Goal: Task Accomplishment & Management: Manage account settings

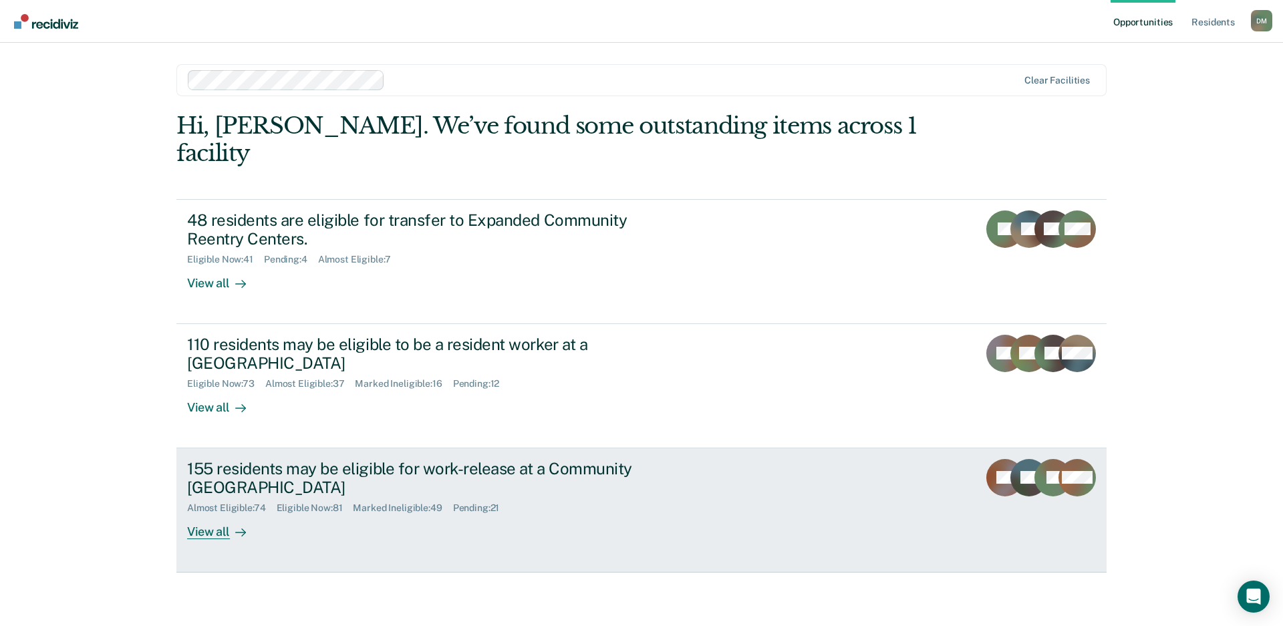
click at [643, 459] on div "155 residents may be eligible for work-release at a Community [GEOGRAPHIC_DATA]" at bounding box center [421, 478] width 469 height 39
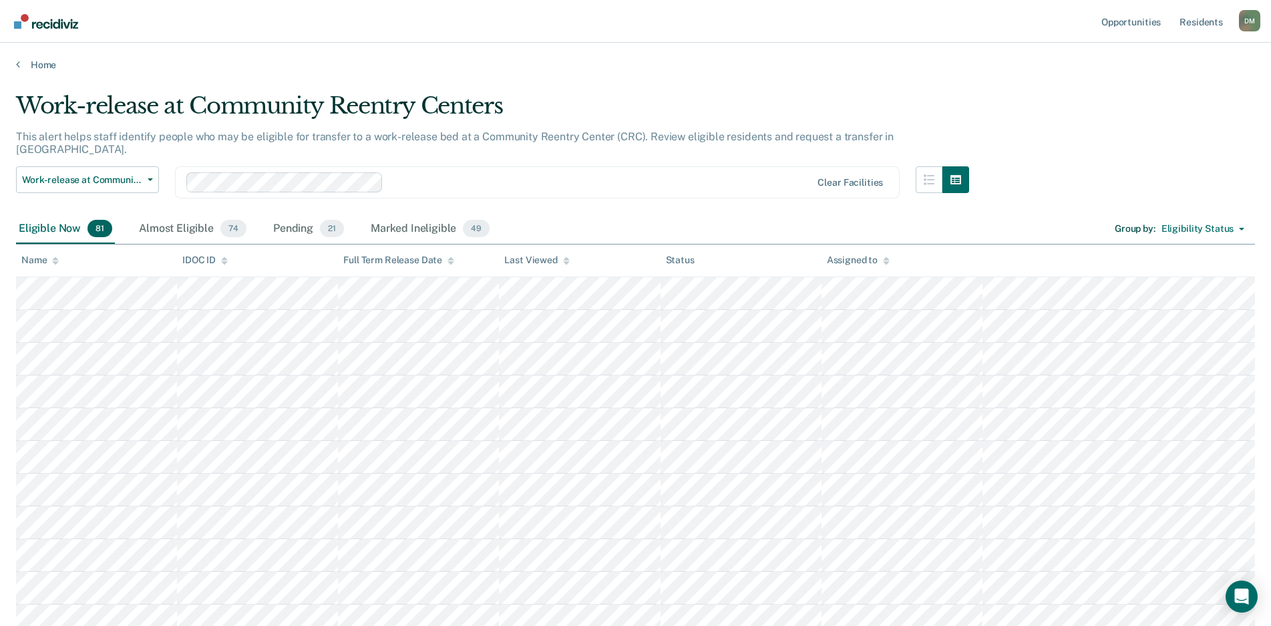
click at [564, 263] on icon at bounding box center [566, 261] width 7 height 9
click at [564, 264] on div at bounding box center [566, 260] width 7 height 11
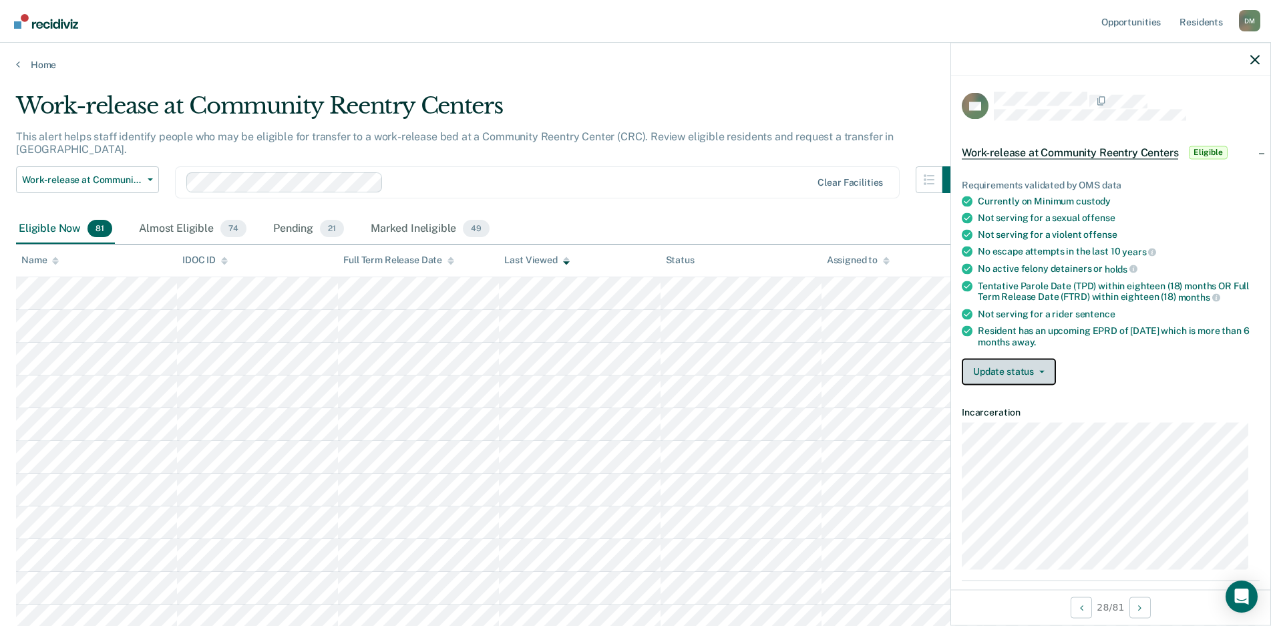
click at [1023, 370] on button "Update status" at bounding box center [1009, 371] width 94 height 27
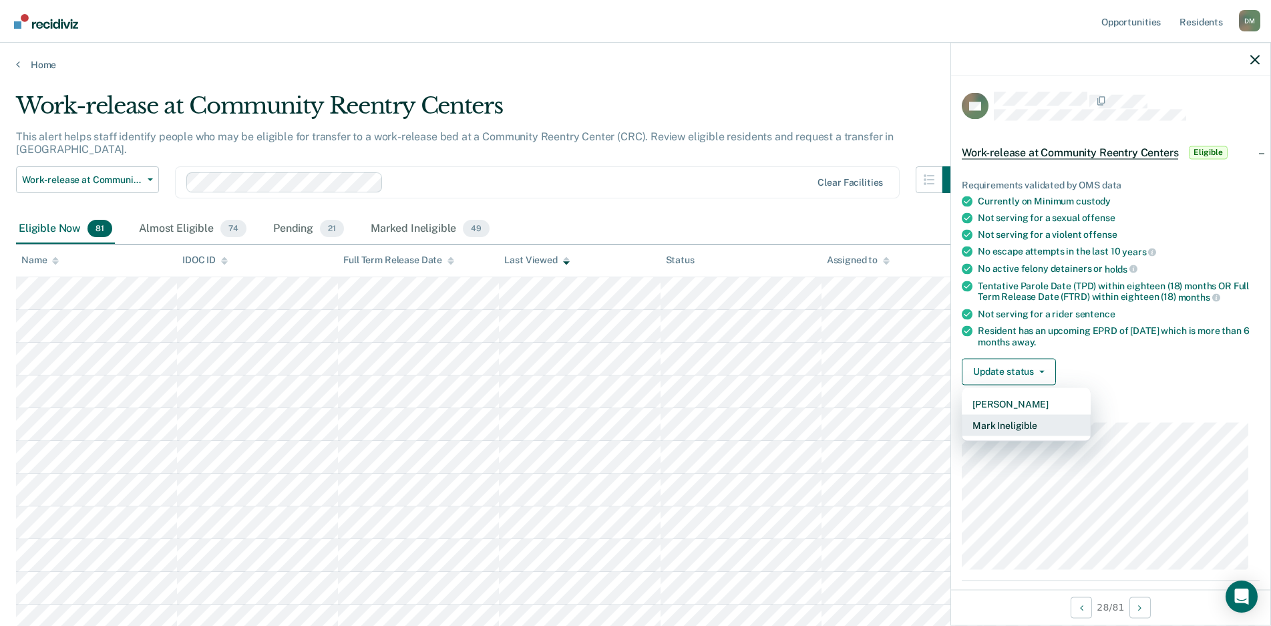
click at [1010, 427] on button "Mark Ineligible" at bounding box center [1026, 424] width 129 height 21
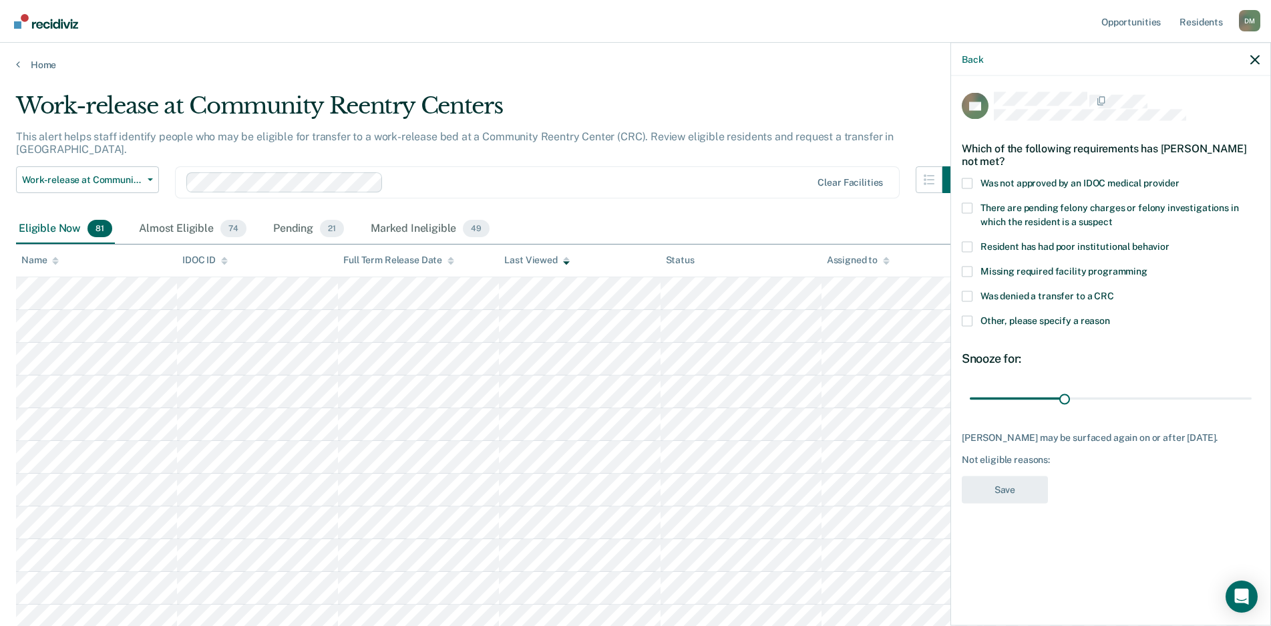
click at [970, 292] on span at bounding box center [967, 296] width 11 height 11
click at [1114, 291] on input "Was denied a transfer to a CRC" at bounding box center [1114, 291] width 0 height 0
drag, startPoint x: 1065, startPoint y: 397, endPoint x: 937, endPoint y: 396, distance: 127.6
type input "1"
click at [970, 396] on input "range" at bounding box center [1111, 398] width 282 height 23
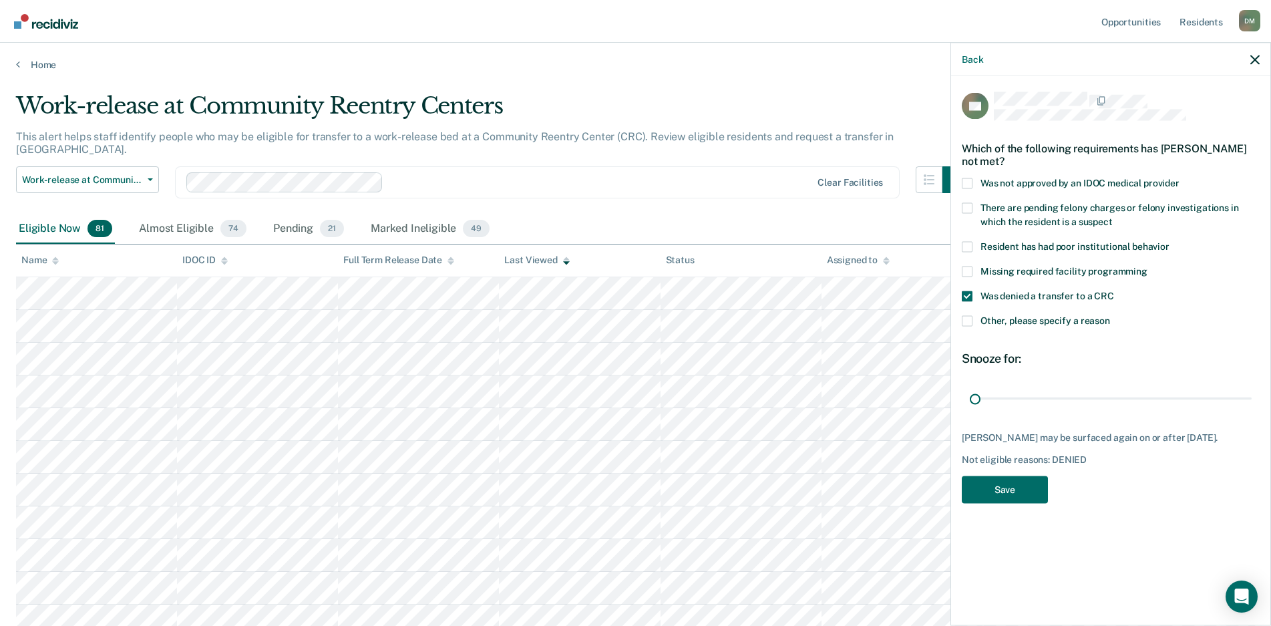
click at [970, 318] on span at bounding box center [967, 320] width 11 height 11
click at [1110, 315] on input "Other, please specify a reason" at bounding box center [1110, 315] width 0 height 0
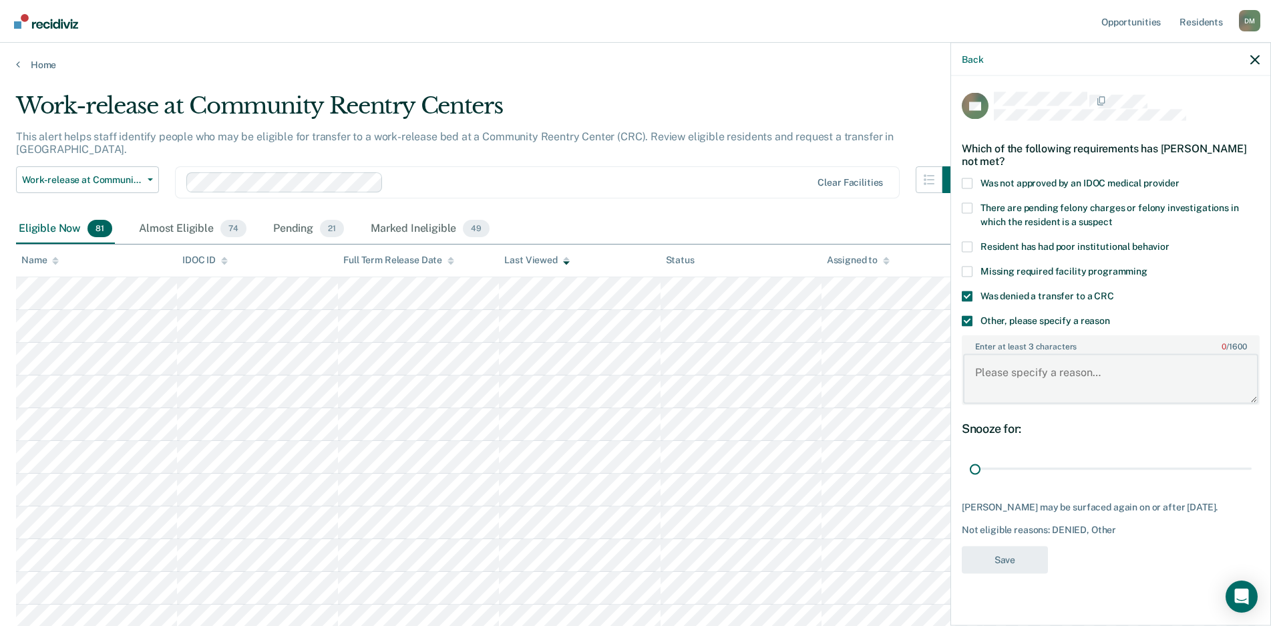
click at [1011, 359] on textarea "Enter at least 3 characters 0 / 1600" at bounding box center [1110, 378] width 295 height 49
type textarea "Denied IFCRC, Violent history"
click at [977, 551] on button "Save" at bounding box center [1005, 559] width 86 height 27
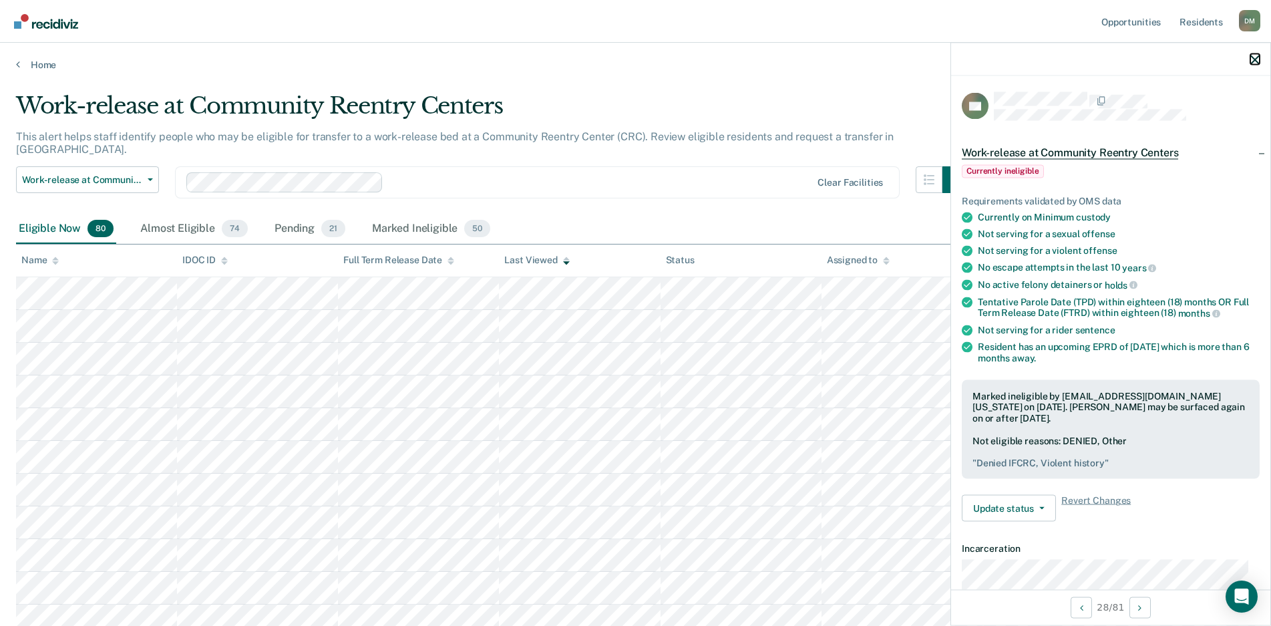
drag, startPoint x: 1253, startPoint y: 63, endPoint x: 1251, endPoint y: 84, distance: 20.8
click at [1251, 63] on icon "button" at bounding box center [1255, 59] width 9 height 9
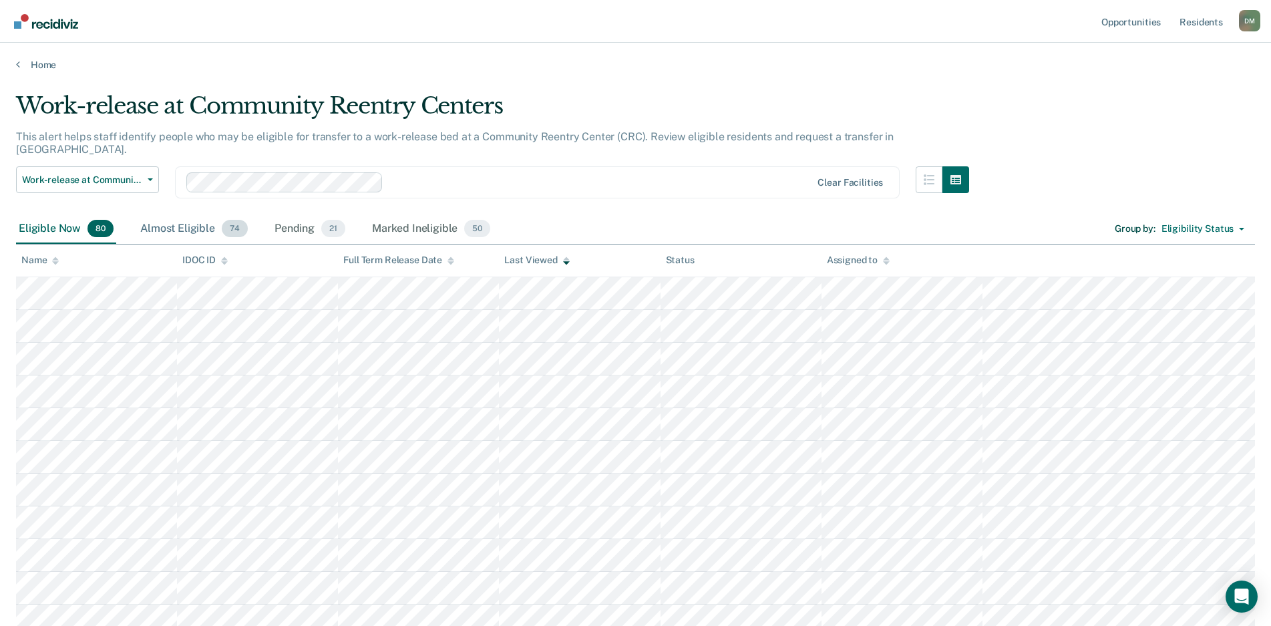
click at [188, 220] on div "Almost Eligible 74" at bounding box center [194, 228] width 113 height 29
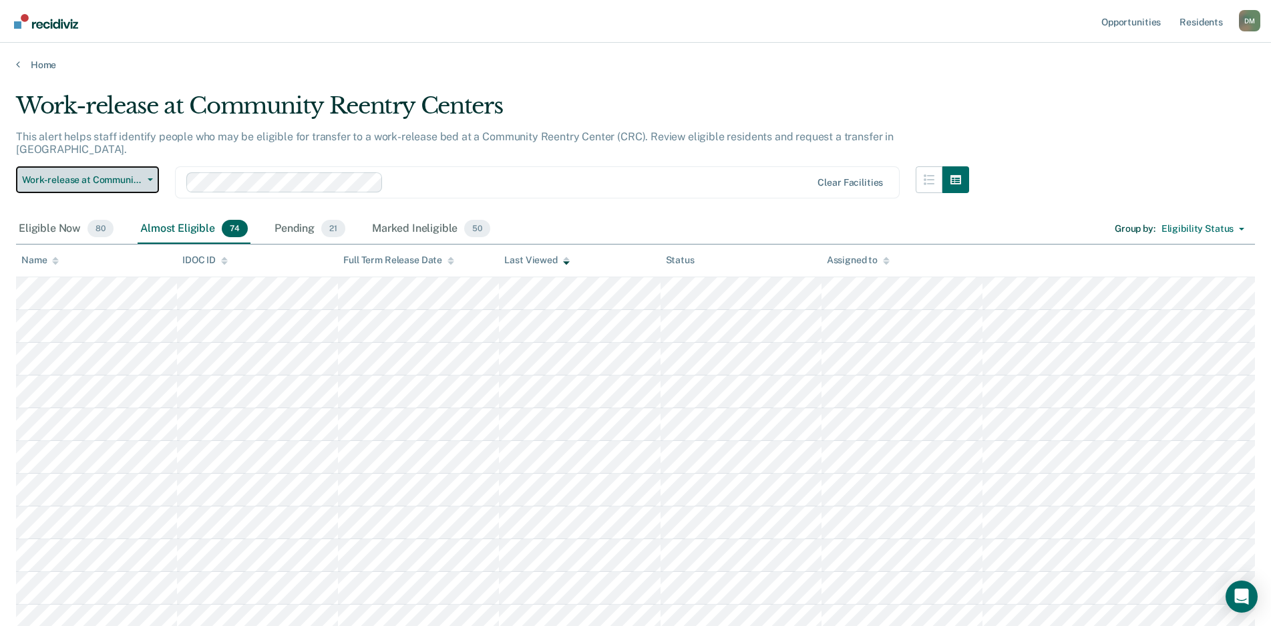
click at [140, 174] on span "Work-release at Community Reentry Centers" at bounding box center [82, 179] width 120 height 11
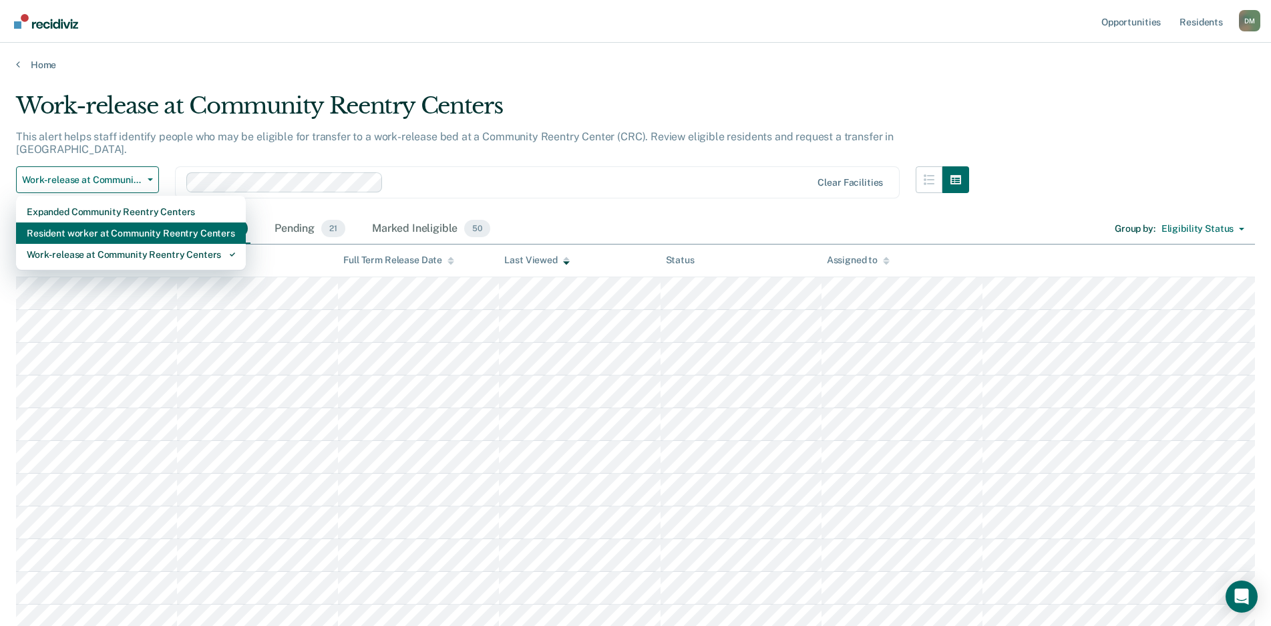
click at [92, 222] on div "Resident worker at Community Reentry Centers" at bounding box center [131, 232] width 208 height 21
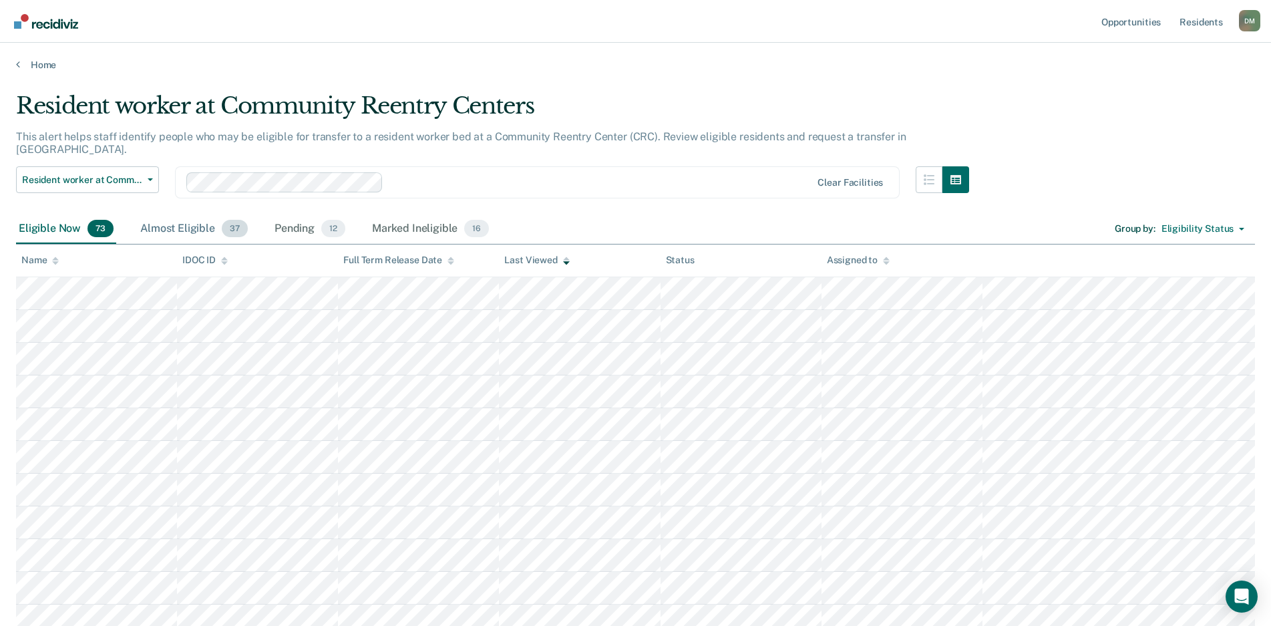
click at [148, 214] on div "Almost Eligible 37" at bounding box center [194, 228] width 113 height 29
